Goal: Book appointment/travel/reservation

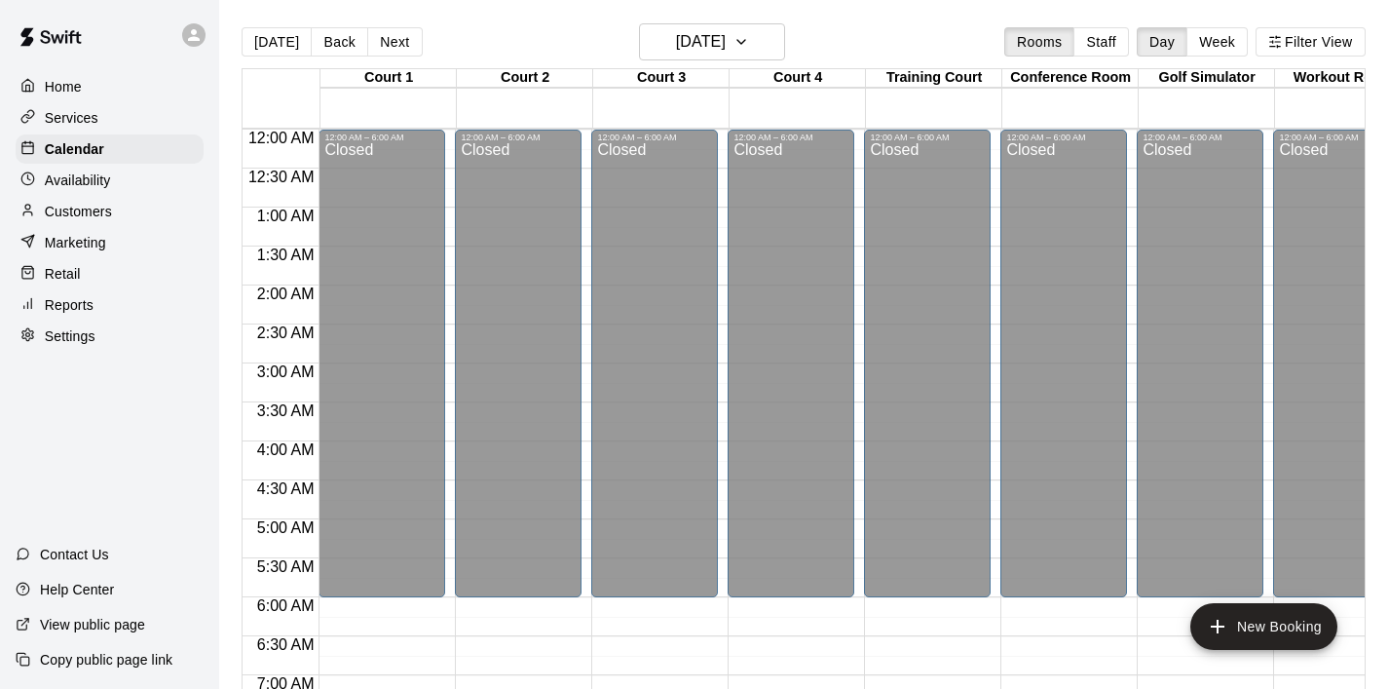
scroll to position [1231, 0]
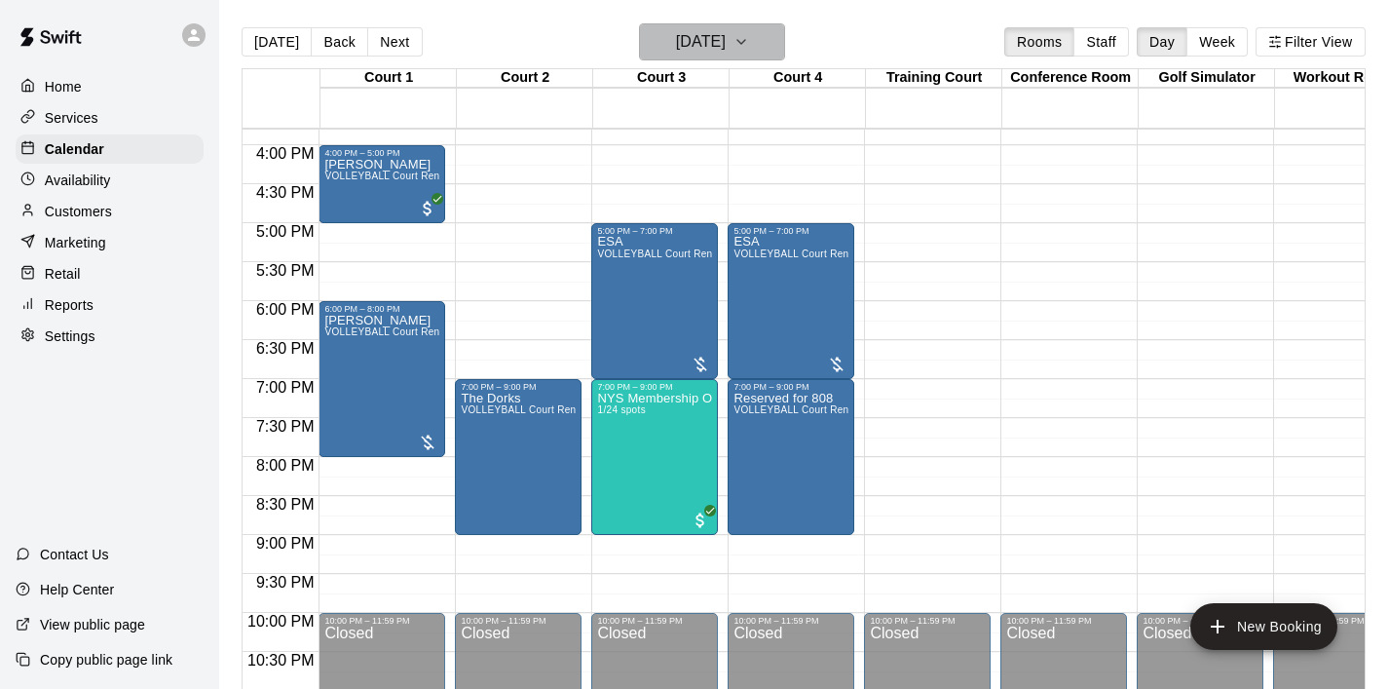
click at [749, 48] on icon "button" at bounding box center [741, 41] width 16 height 23
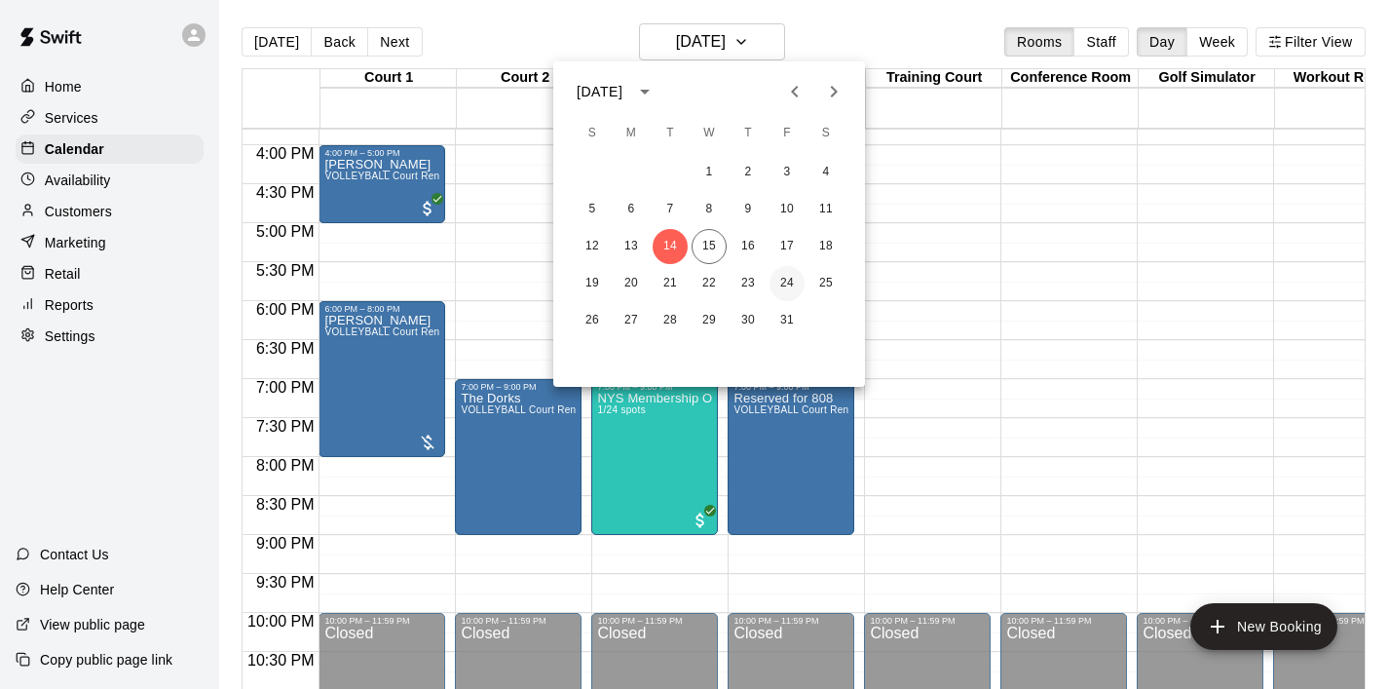
click at [791, 281] on button "24" at bounding box center [787, 283] width 35 height 35
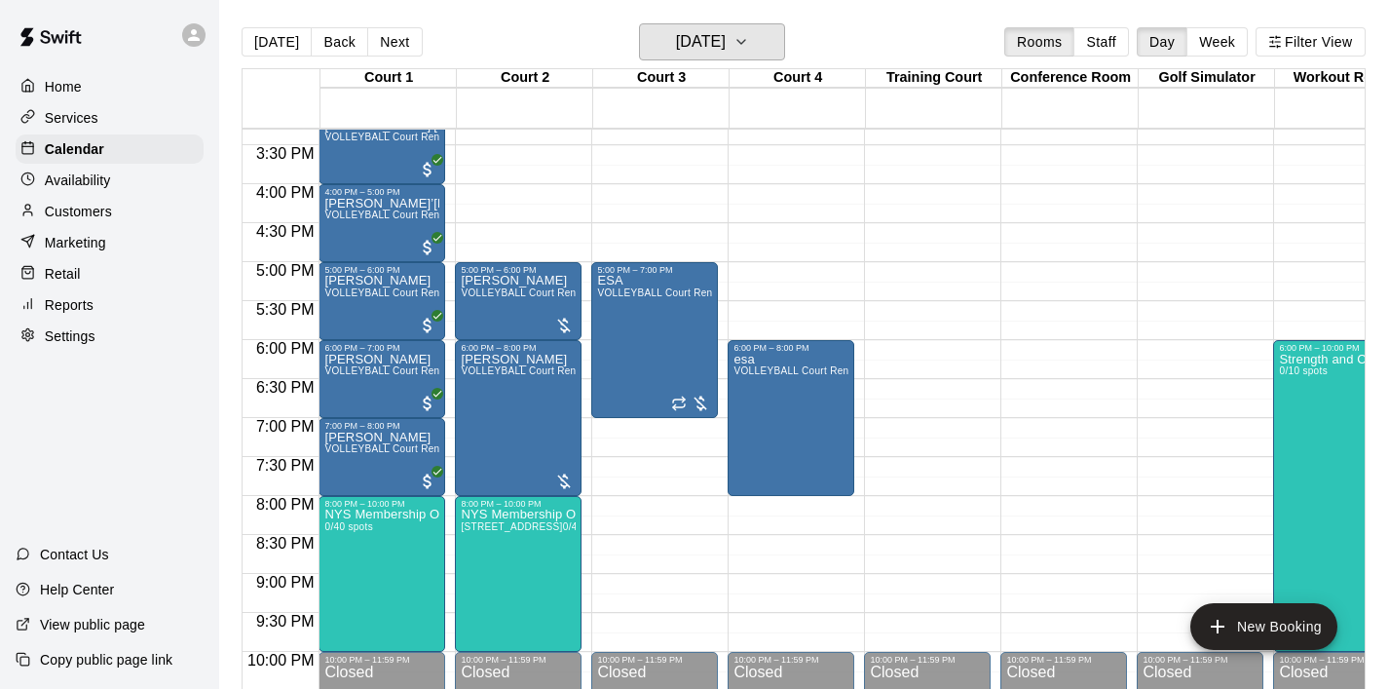
scroll to position [1195, 0]
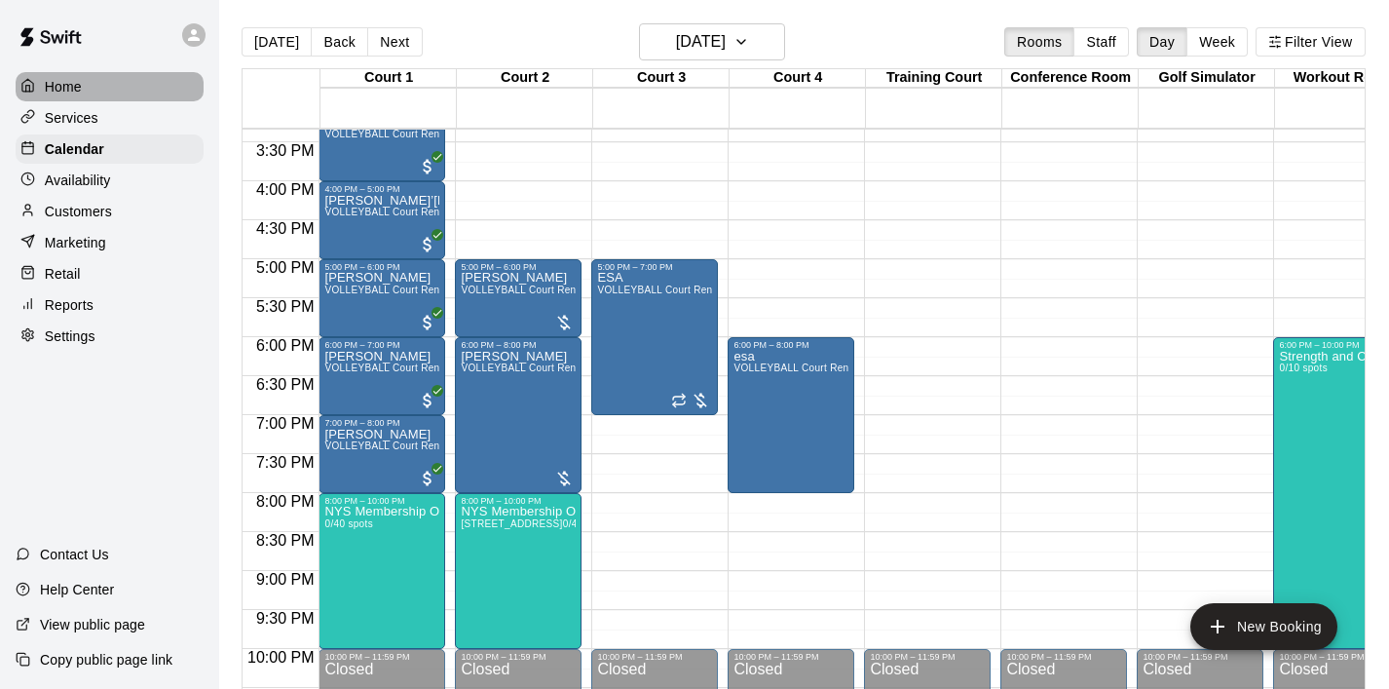
click at [84, 83] on div "Home" at bounding box center [110, 86] width 188 height 29
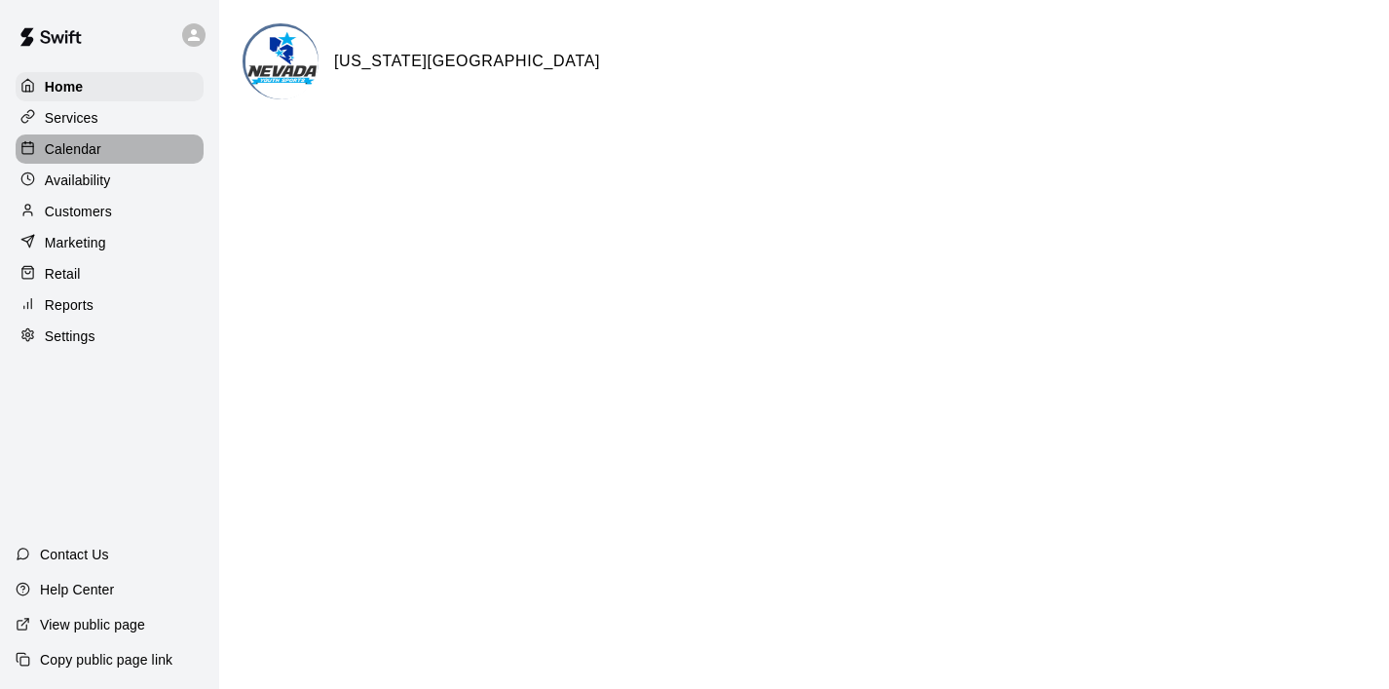
click at [102, 151] on div "Calendar" at bounding box center [110, 148] width 188 height 29
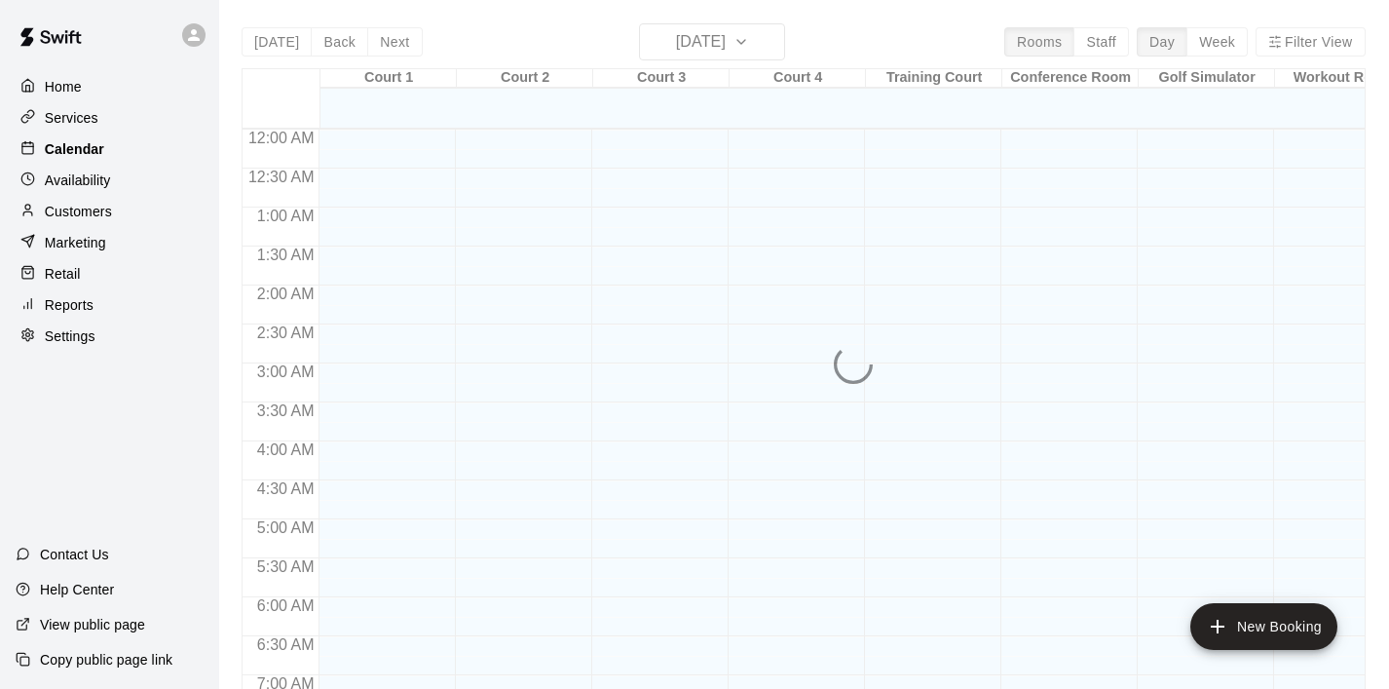
scroll to position [975, 0]
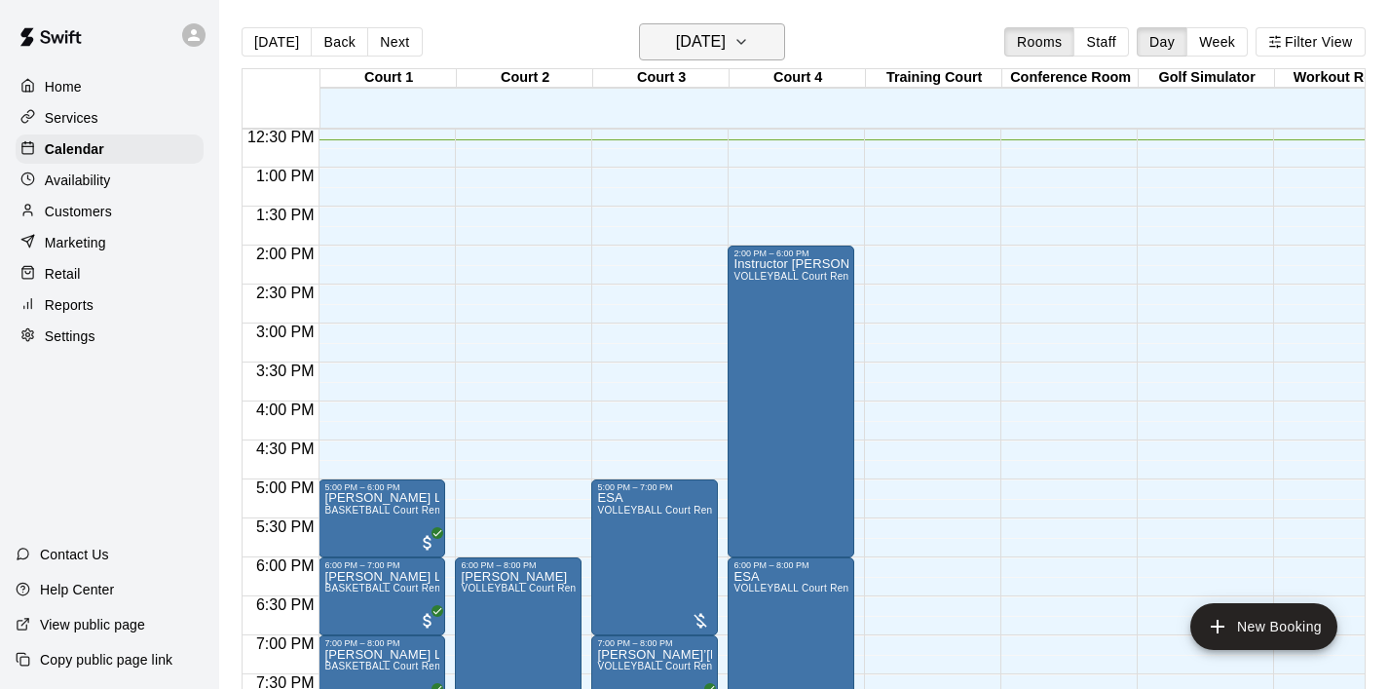
click at [749, 41] on icon "button" at bounding box center [741, 41] width 16 height 23
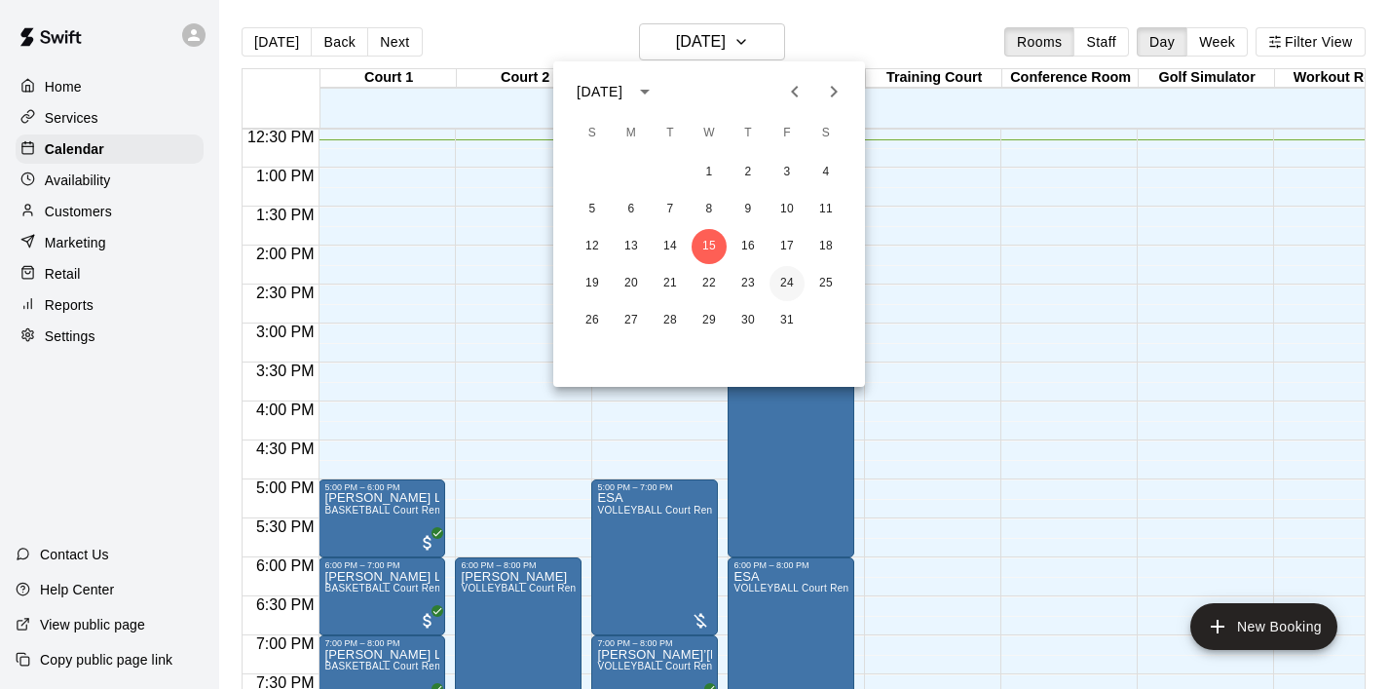
click at [782, 277] on button "24" at bounding box center [787, 283] width 35 height 35
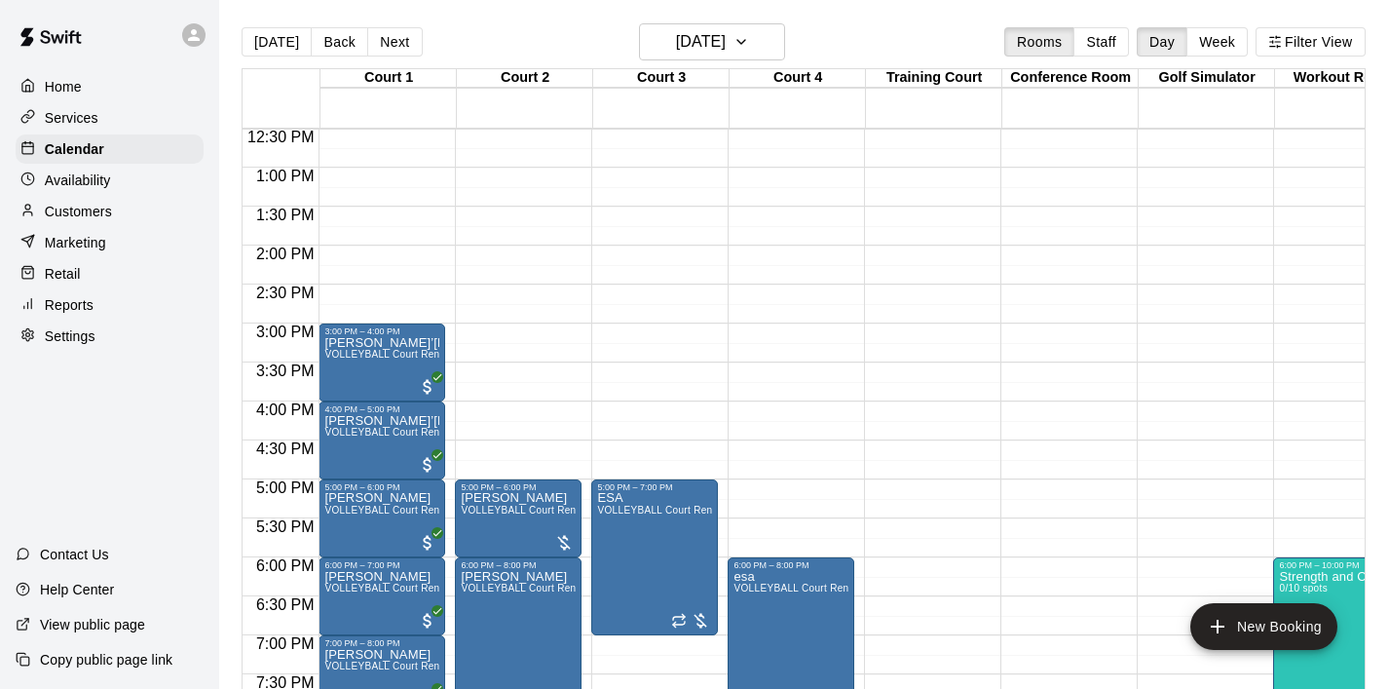
click at [779, 412] on div "12:00 AM – 6:00 AM Closed 6:00 PM – 8:00 PM esa VOLLEYBALL Court Rental (Everyd…" at bounding box center [791, 90] width 127 height 1870
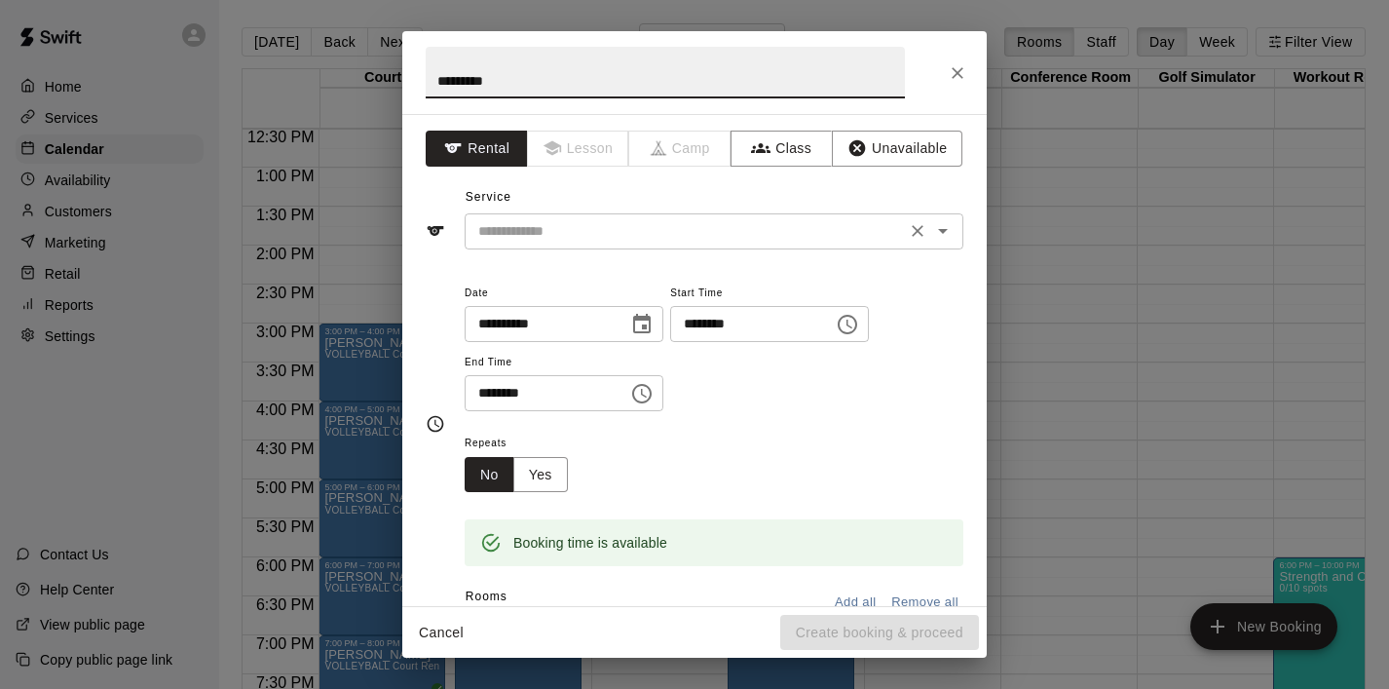
type input "*********"
click at [694, 226] on input "text" at bounding box center [685, 231] width 430 height 24
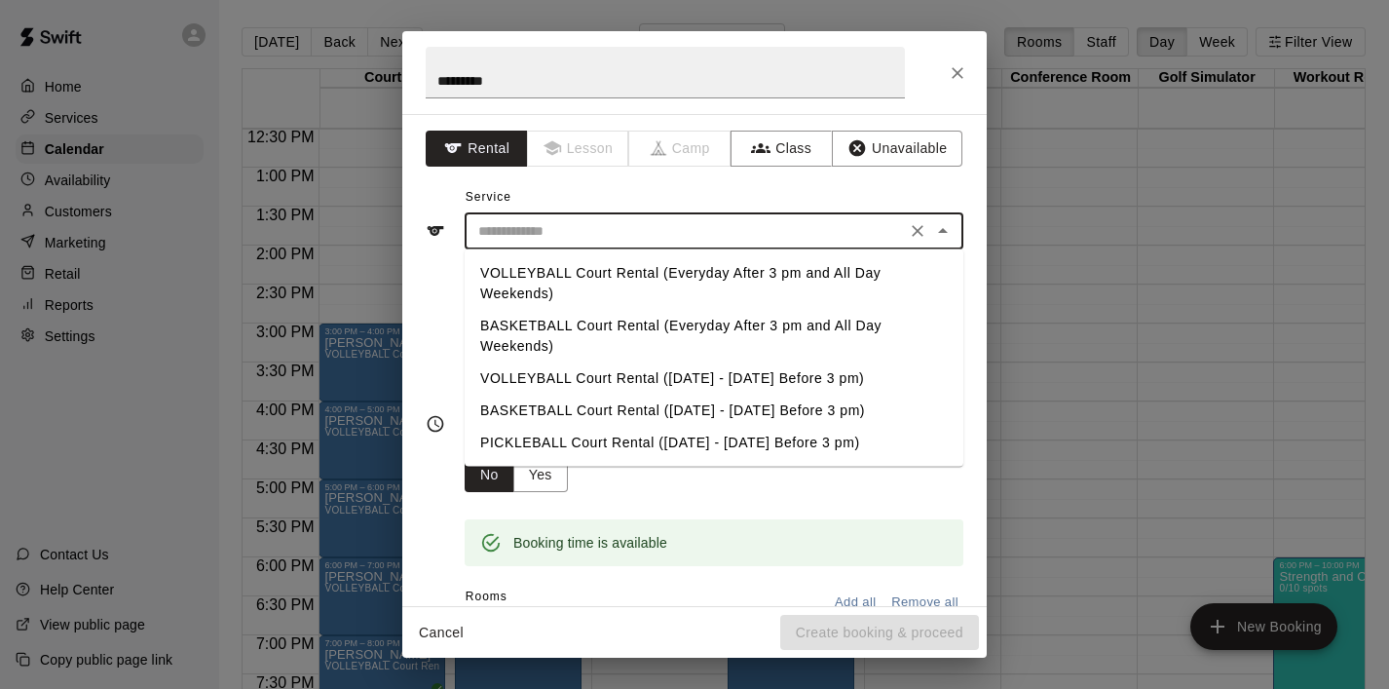
click at [650, 270] on li "VOLLEYBALL Court Rental (Everyday After 3 pm and All Day Weekends)" at bounding box center [714, 283] width 499 height 53
type input "**********"
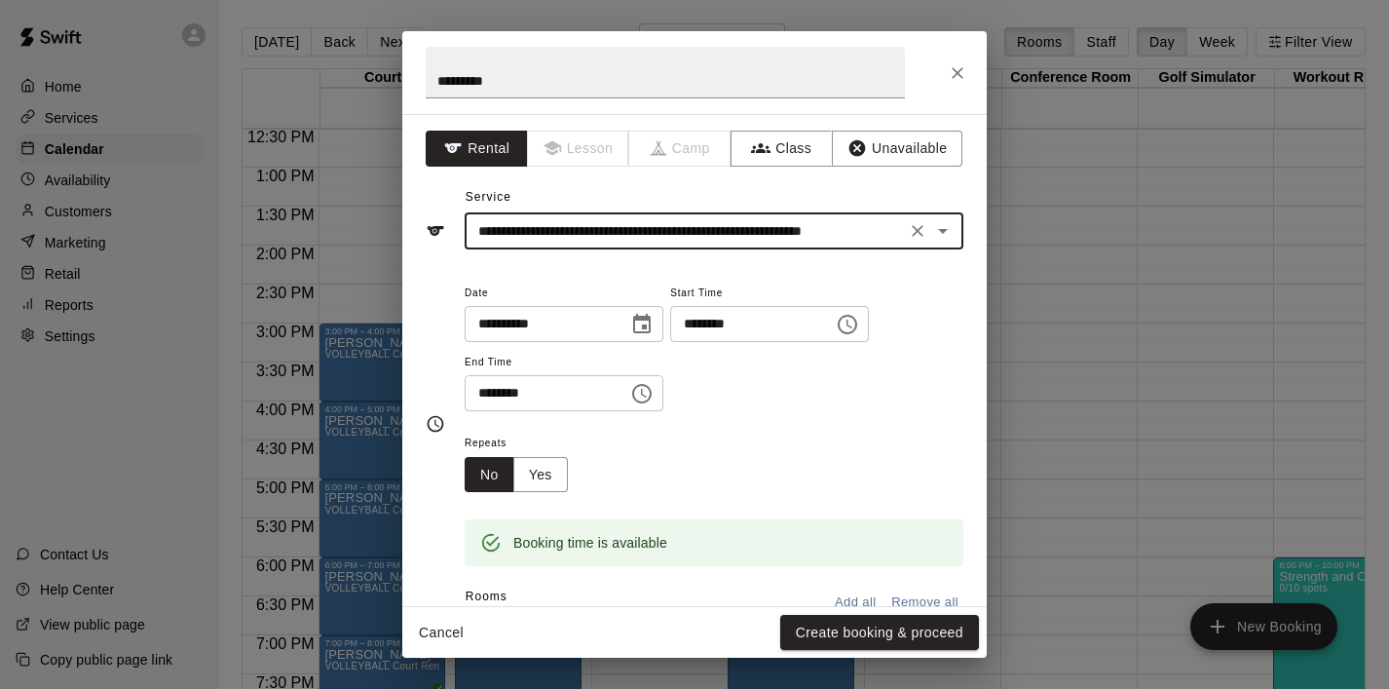
click at [636, 401] on icon "Choose time, selected time is 4:30 PM" at bounding box center [641, 393] width 23 height 23
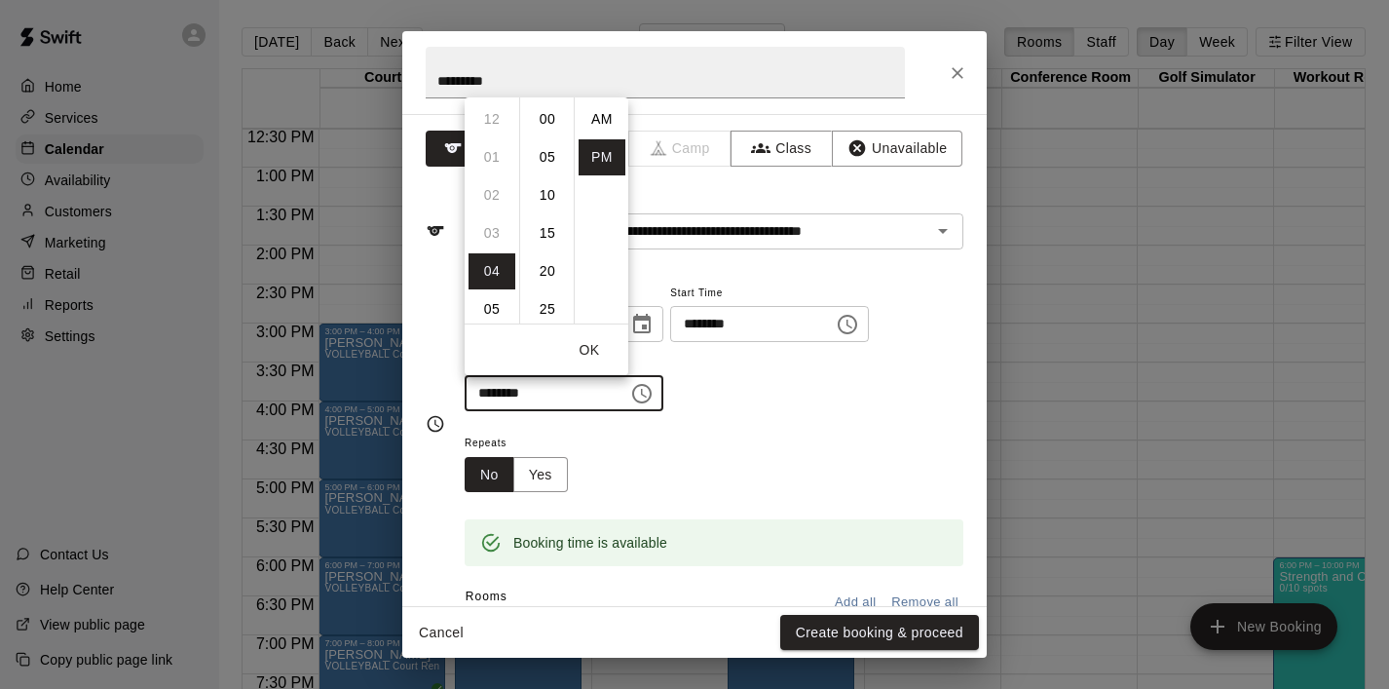
scroll to position [35, 0]
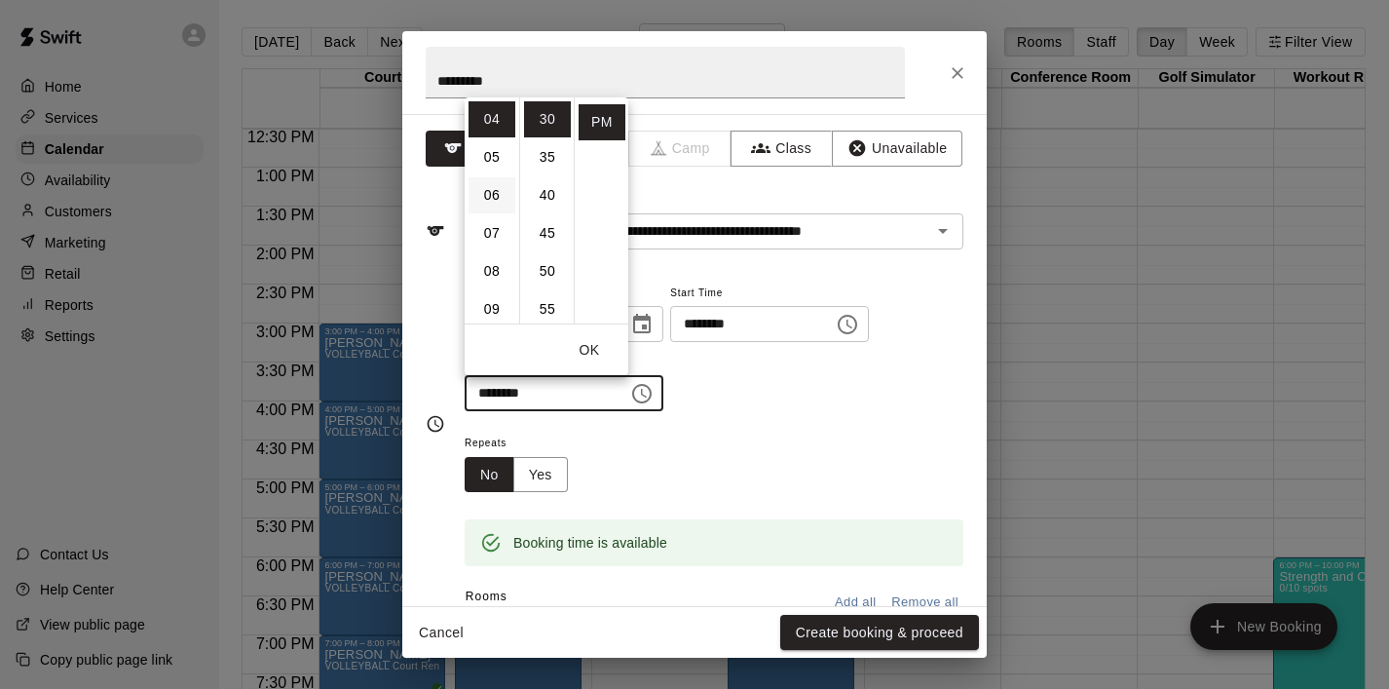
click at [486, 202] on li "06" at bounding box center [492, 195] width 47 height 36
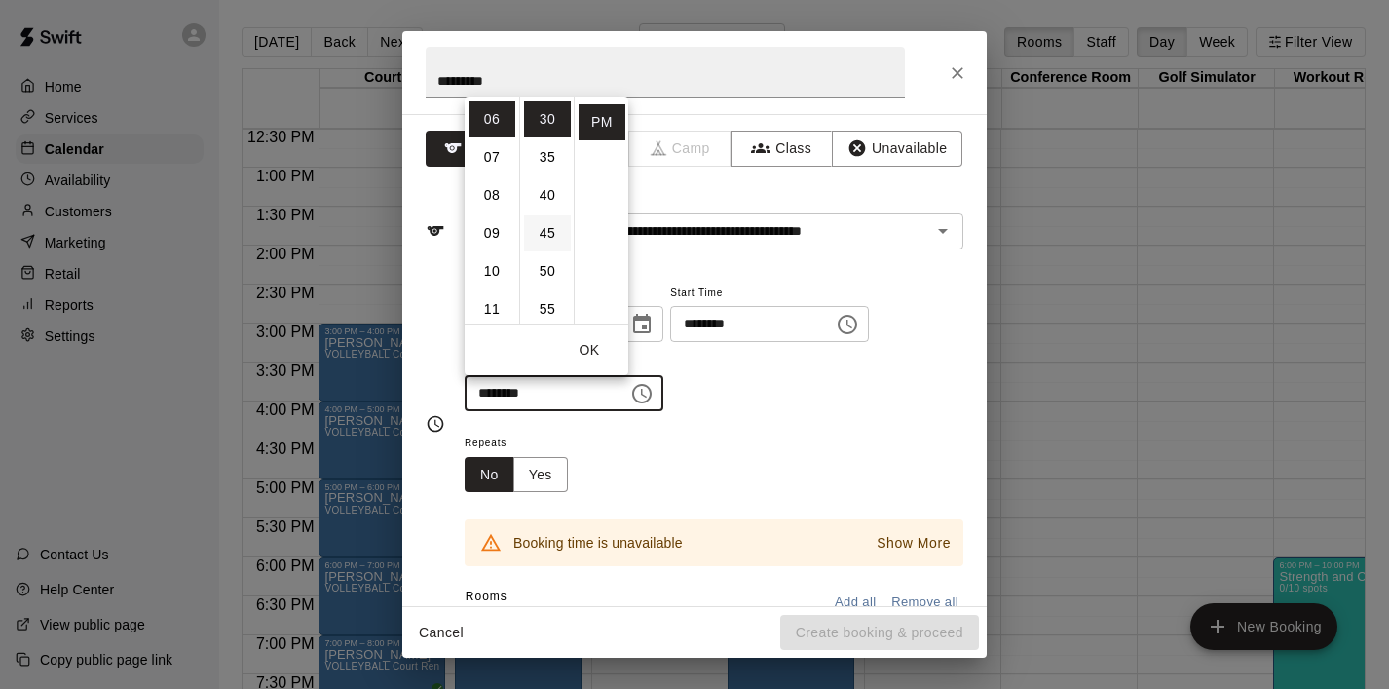
scroll to position [0, 0]
click at [541, 114] on li "00" at bounding box center [547, 119] width 47 height 36
type input "********"
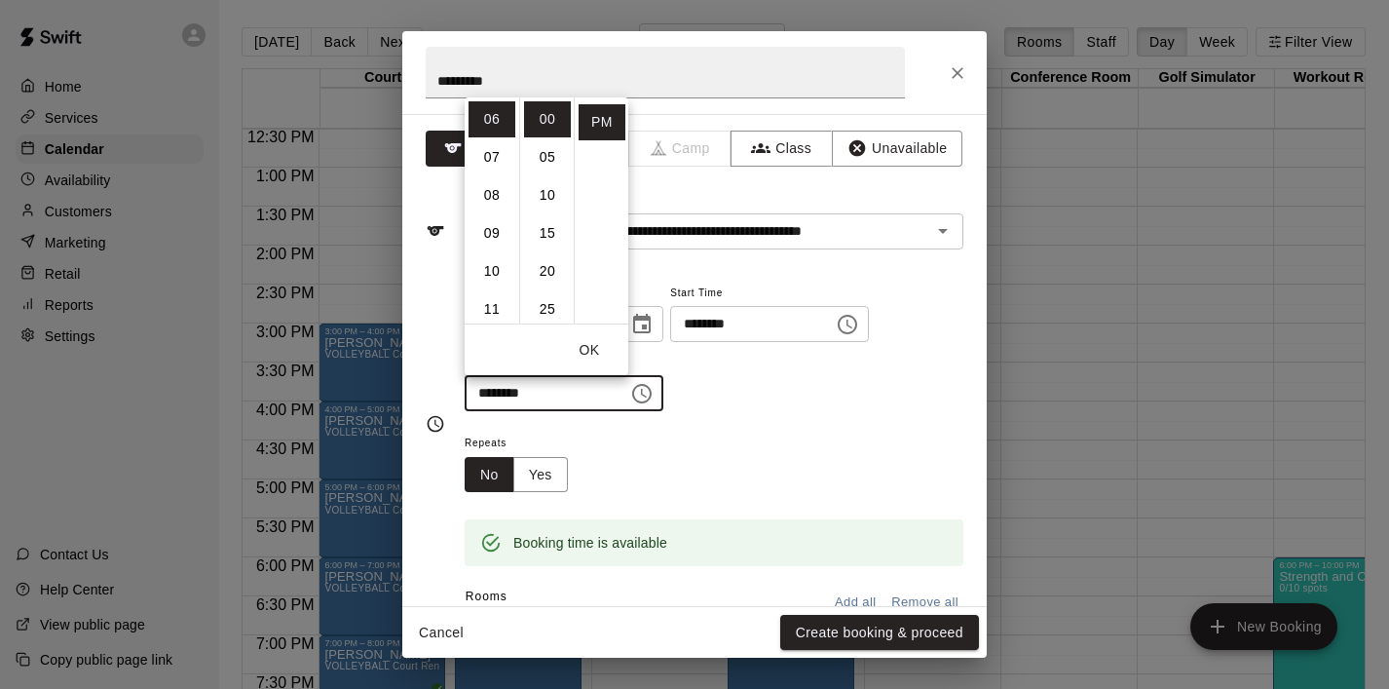
click at [585, 339] on button "OK" at bounding box center [589, 350] width 62 height 36
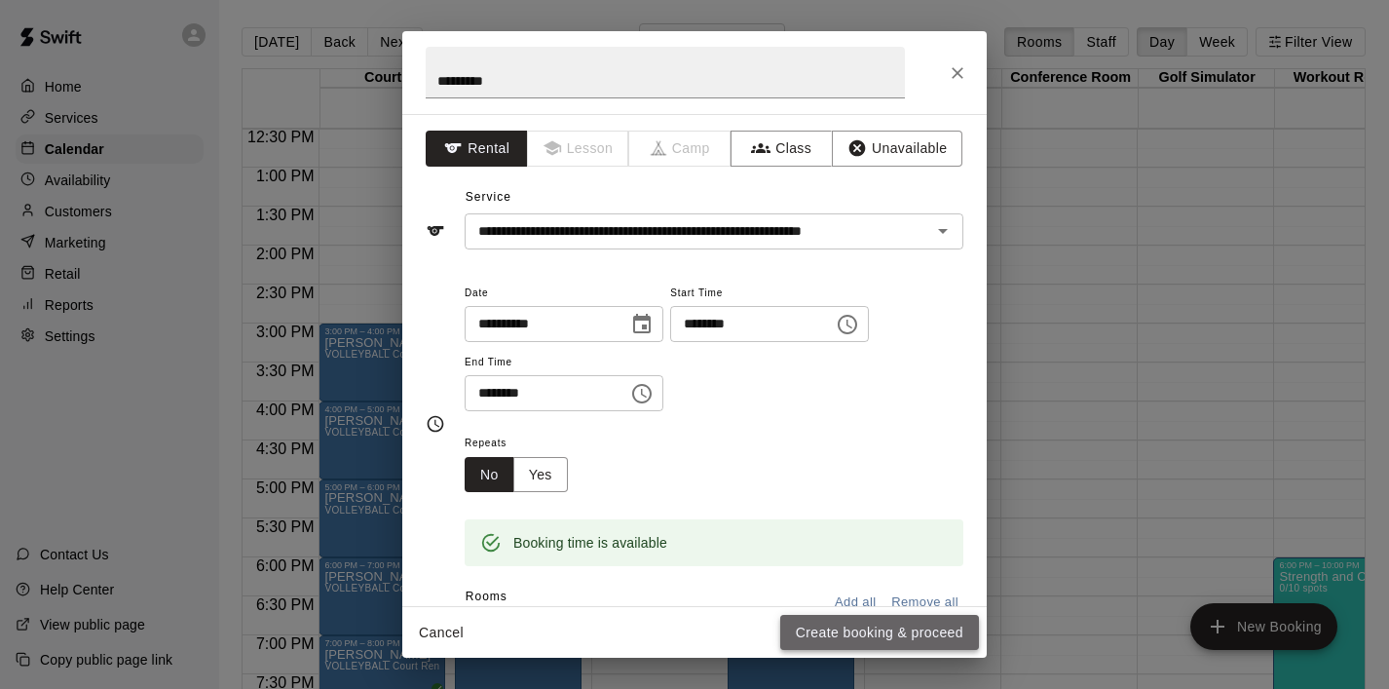
click at [853, 631] on button "Create booking & proceed" at bounding box center [879, 633] width 199 height 36
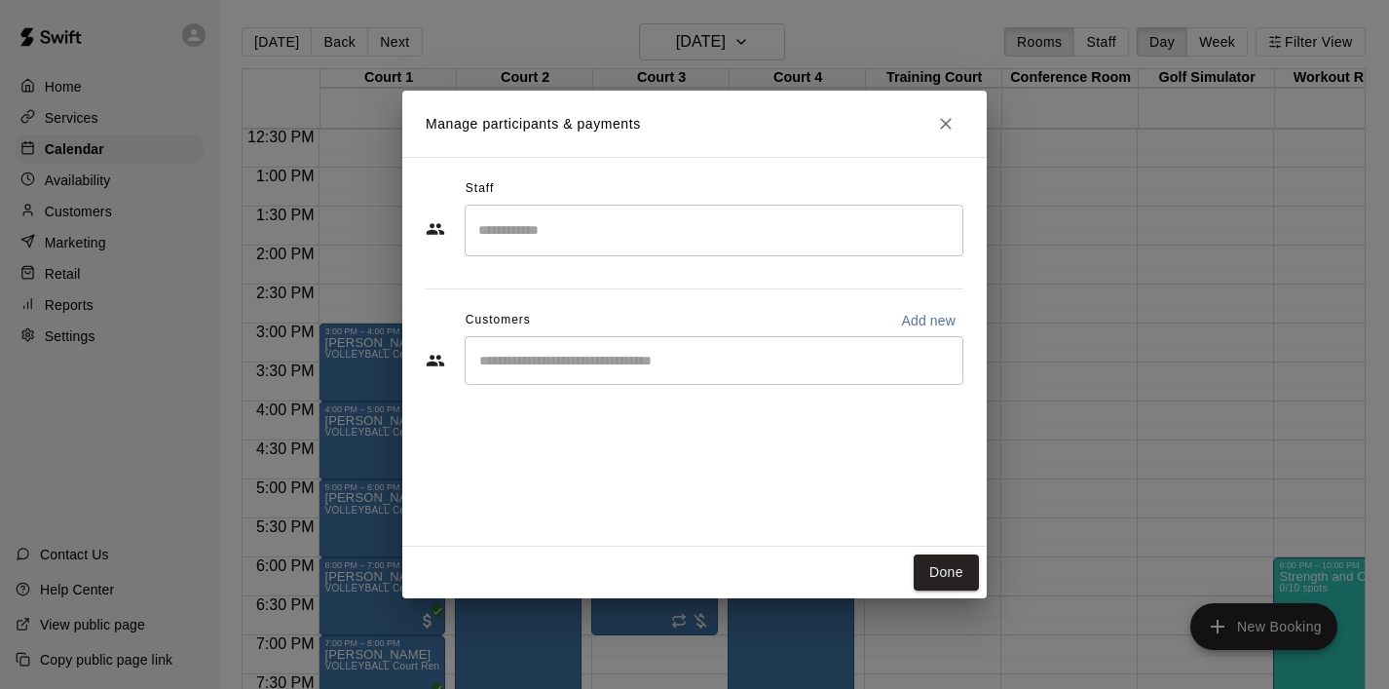
click at [588, 378] on div "​" at bounding box center [714, 360] width 499 height 49
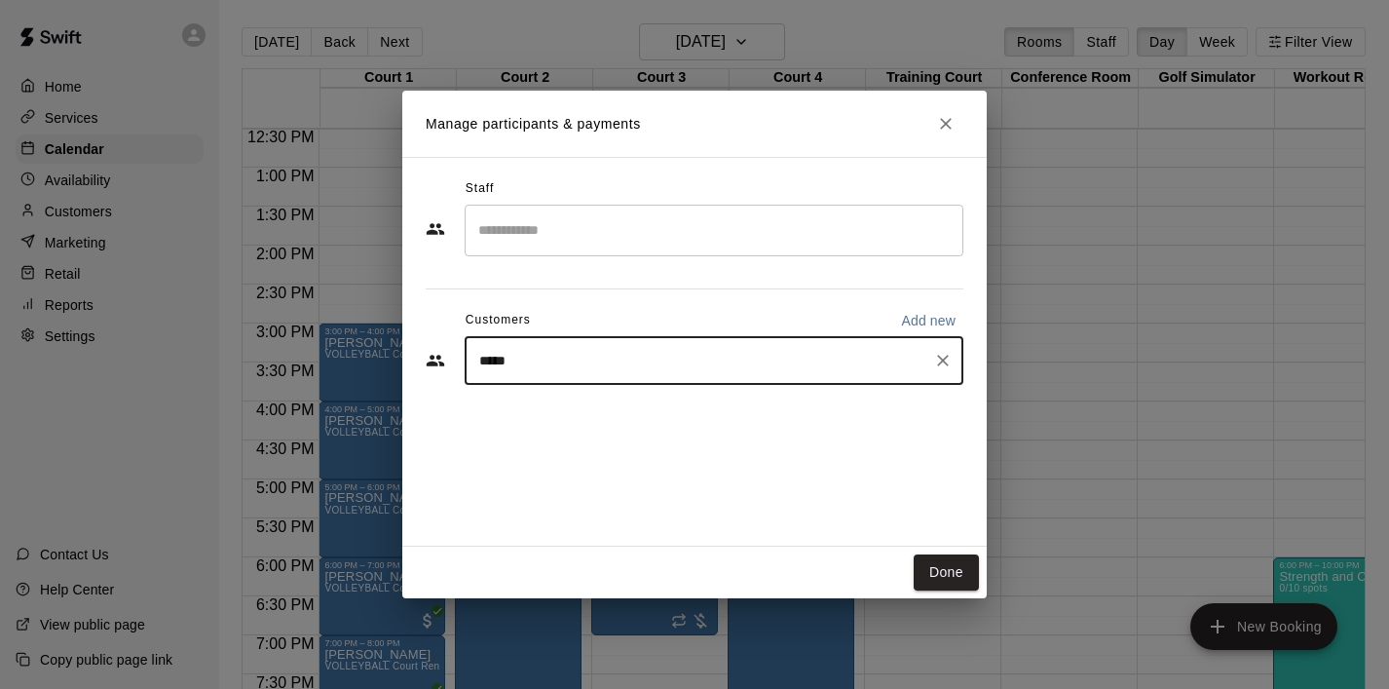
type input "******"
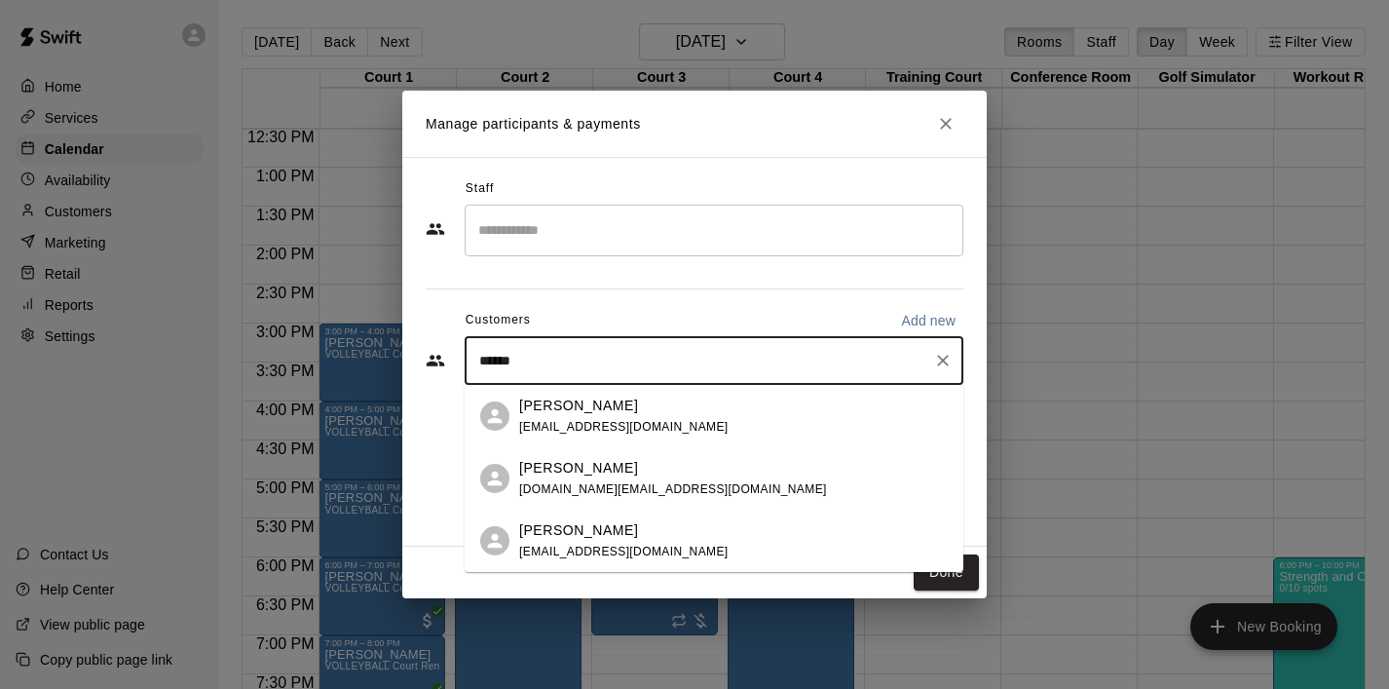
click at [544, 463] on p "[PERSON_NAME]" at bounding box center [578, 468] width 119 height 20
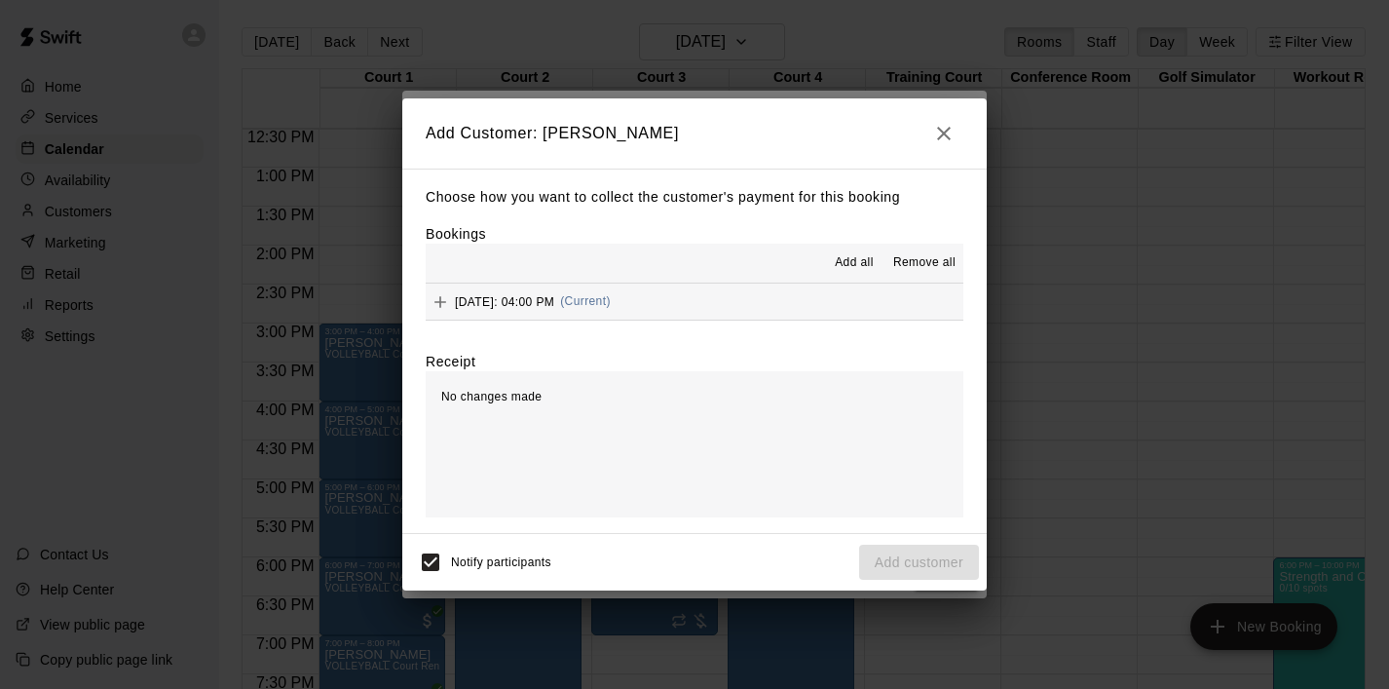
click at [509, 292] on div "[DATE]: 04:00 PM (Current)" at bounding box center [518, 301] width 185 height 29
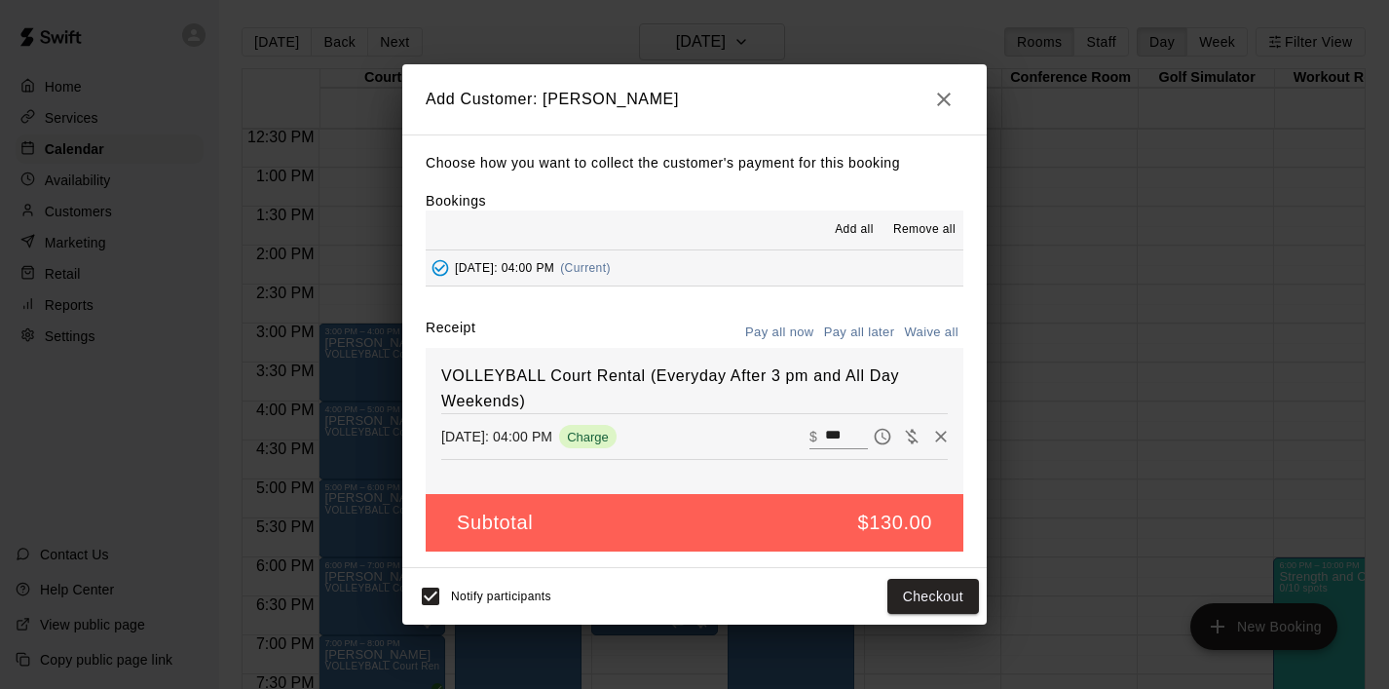
click at [926, 339] on button "Waive all" at bounding box center [931, 333] width 64 height 30
type input "*"
click at [898, 592] on button "Add customer" at bounding box center [919, 597] width 120 height 36
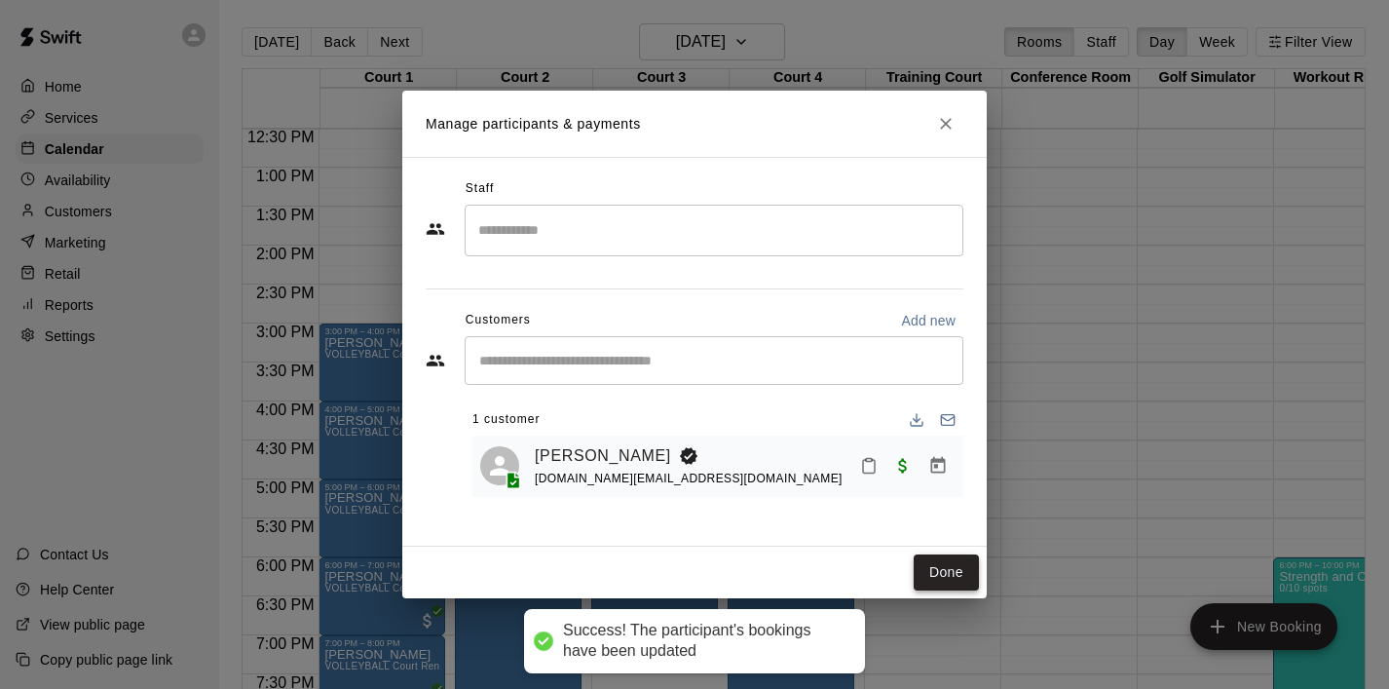
click at [933, 569] on button "Done" at bounding box center [946, 572] width 65 height 36
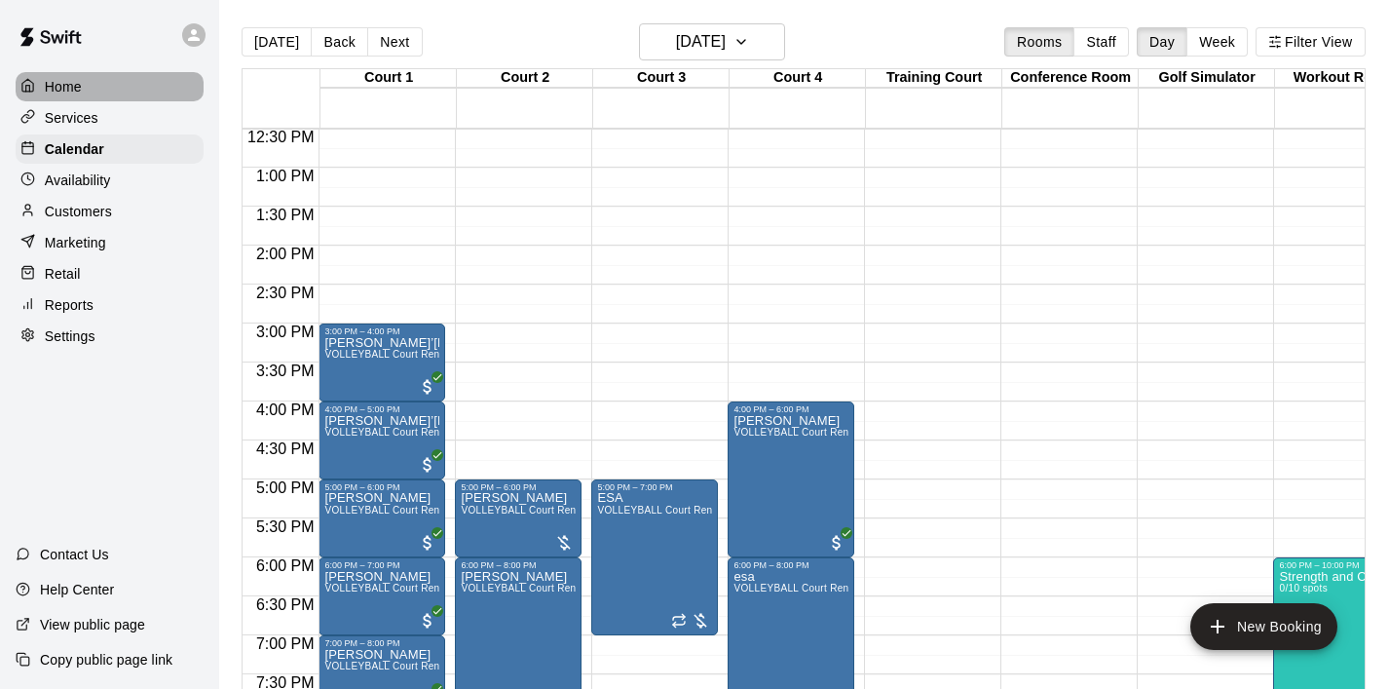
click at [56, 83] on p "Home" at bounding box center [63, 86] width 37 height 19
